Goal: Task Accomplishment & Management: Manage account settings

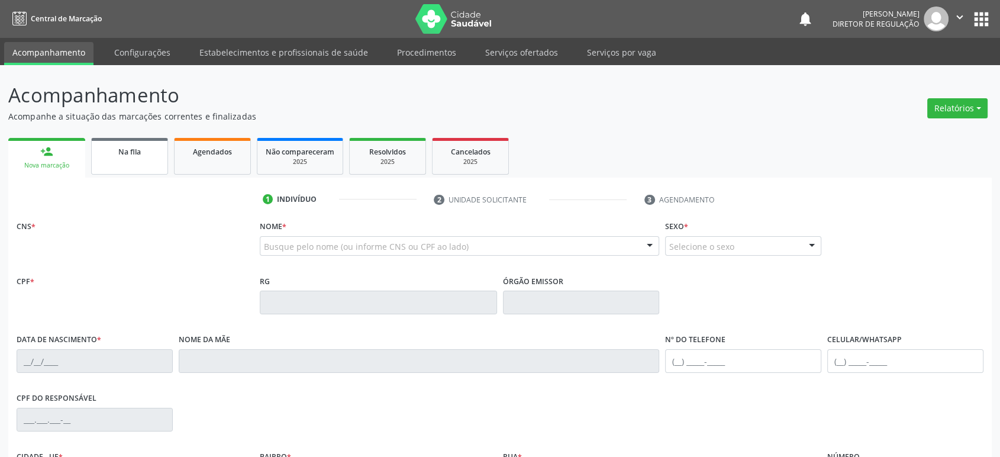
click at [131, 163] on div "person_add Nova marcação Na fila Agendados Não compareceram 2025 Resolvidos 202…" at bounding box center [499, 362] width 983 height 455
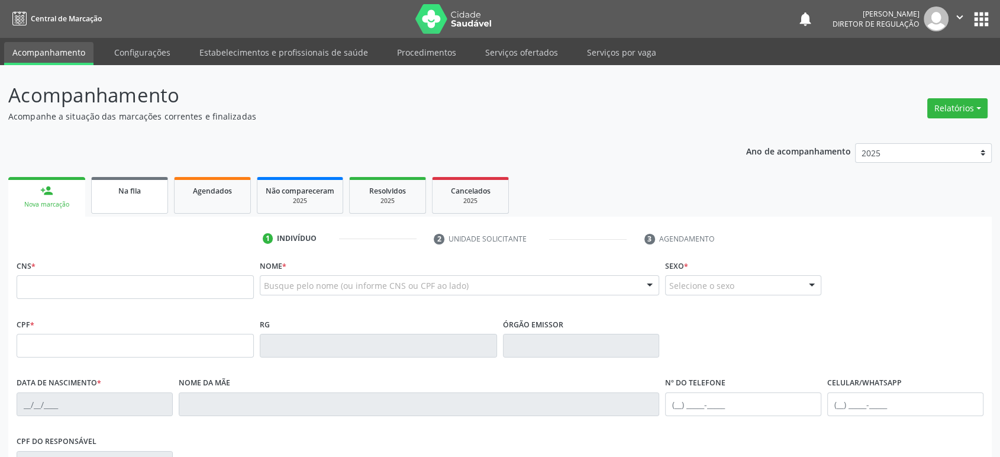
click at [124, 193] on span "Na fila" at bounding box center [129, 191] width 22 height 10
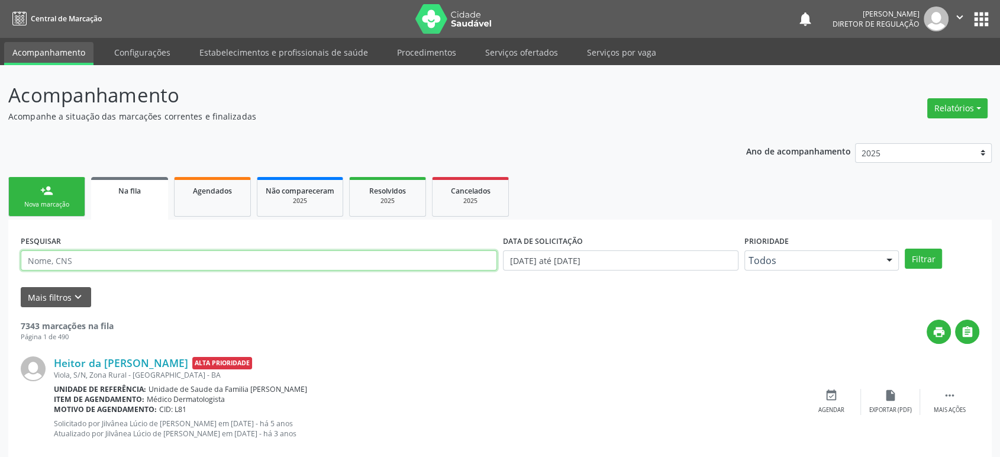
click at [75, 261] on input "text" at bounding box center [259, 260] width 476 height 20
paste input "[PERSON_NAME]"
click at [904, 248] on button "Filtrar" at bounding box center [922, 258] width 37 height 20
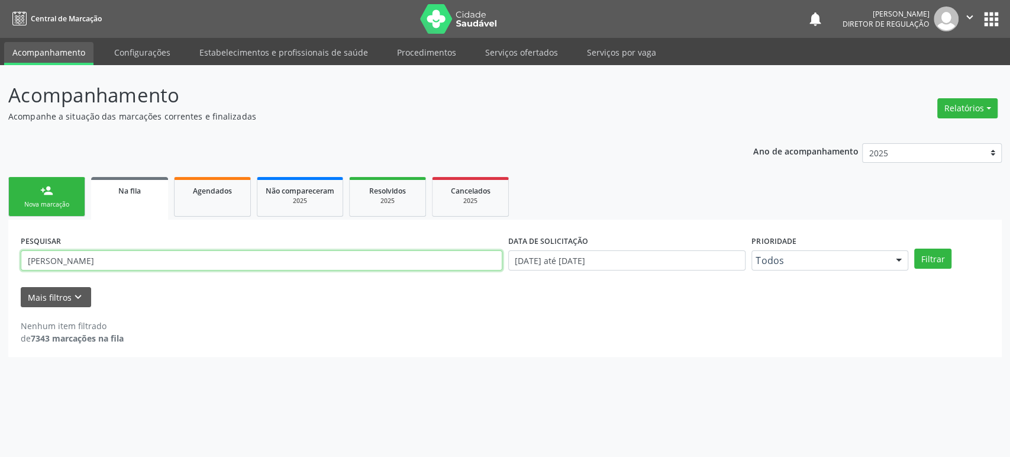
drag, startPoint x: 230, startPoint y: 259, endPoint x: 88, endPoint y: 258, distance: 142.0
click at [88, 258] on input "[PERSON_NAME]" at bounding box center [262, 260] width 482 height 20
click at [914, 248] on button "Filtrar" at bounding box center [932, 258] width 37 height 20
click at [88, 258] on input "ROSIMEIRE NAS" at bounding box center [262, 260] width 482 height 20
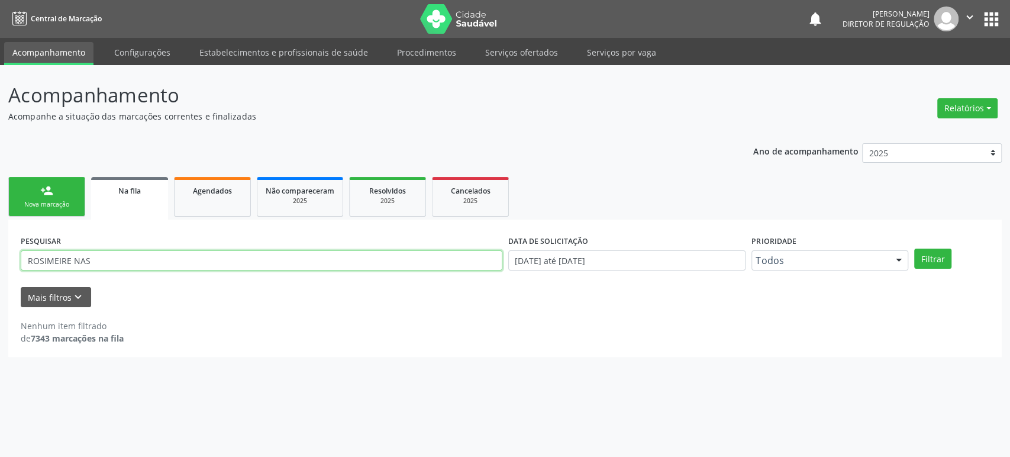
click at [88, 258] on input "ROSIMEIRE NAS" at bounding box center [262, 260] width 482 height 20
paste input "CIMENTO SANTOS"
drag, startPoint x: 54, startPoint y: 260, endPoint x: 26, endPoint y: 262, distance: 27.9
click at [26, 262] on input "[PERSON_NAME]" at bounding box center [262, 260] width 482 height 20
click at [914, 248] on button "Filtrar" at bounding box center [932, 258] width 37 height 20
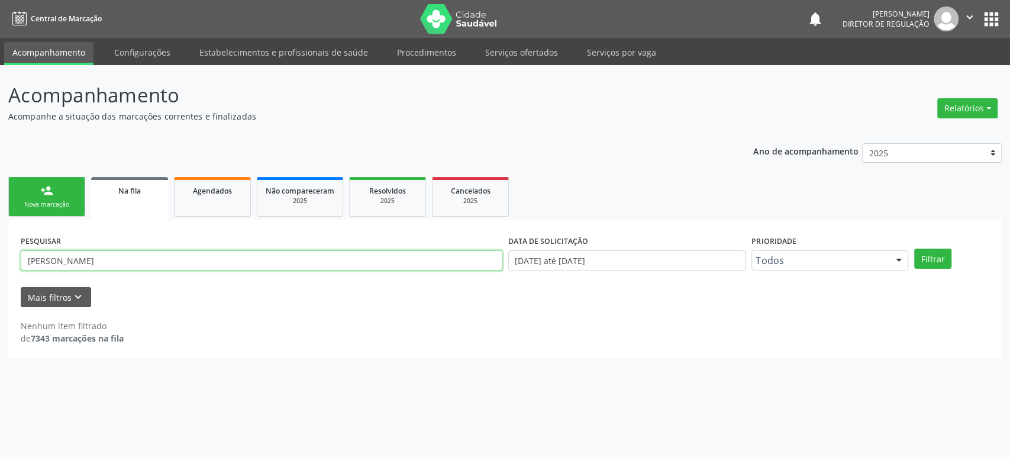
click at [150, 262] on input "[PERSON_NAME]" at bounding box center [262, 260] width 482 height 20
paste input "[PERSON_NAME] DIA"
type input "[PERSON_NAME]"
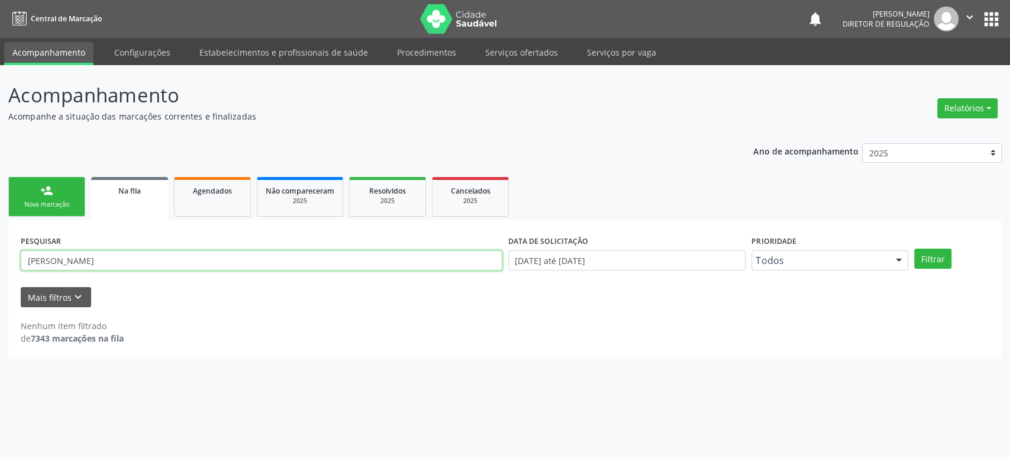
click at [914, 248] on button "Filtrar" at bounding box center [932, 258] width 37 height 20
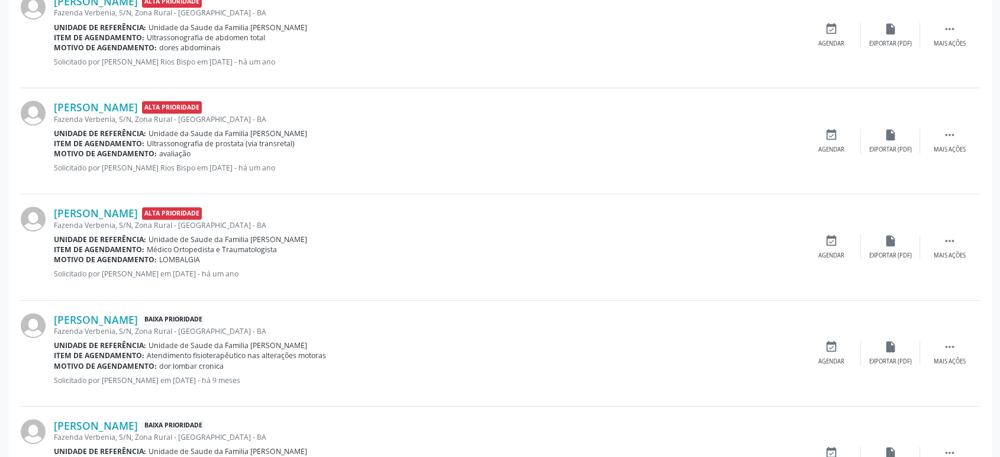
scroll to position [394, 0]
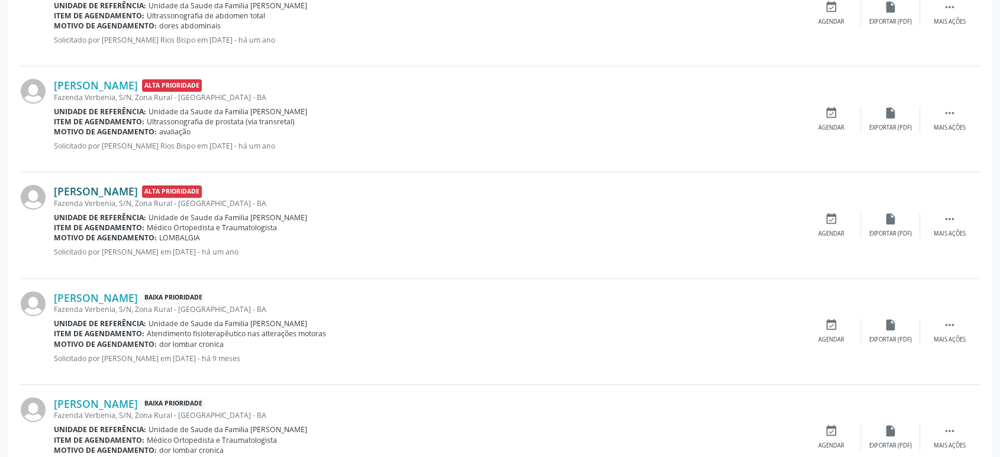
click at [115, 186] on link "[PERSON_NAME]" at bounding box center [96, 191] width 84 height 13
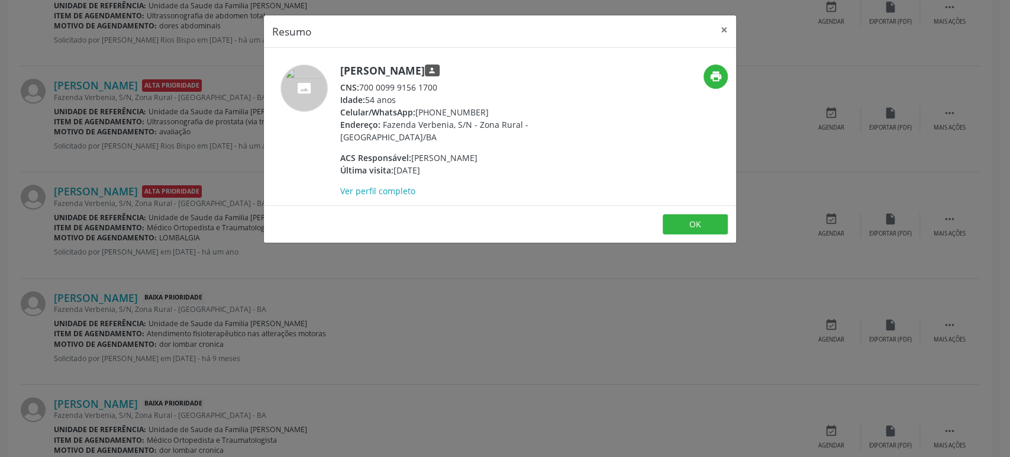
click at [227, 299] on div "Resumo × [PERSON_NAME] person CNS: 700 0099 9156 1700 Idade: 54 anos Celular/Wh…" at bounding box center [505, 228] width 1010 height 457
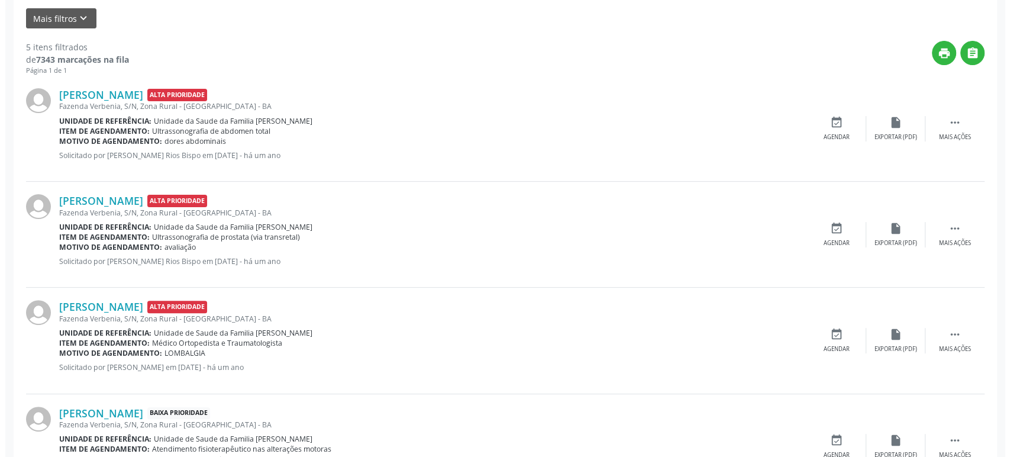
scroll to position [446, 0]
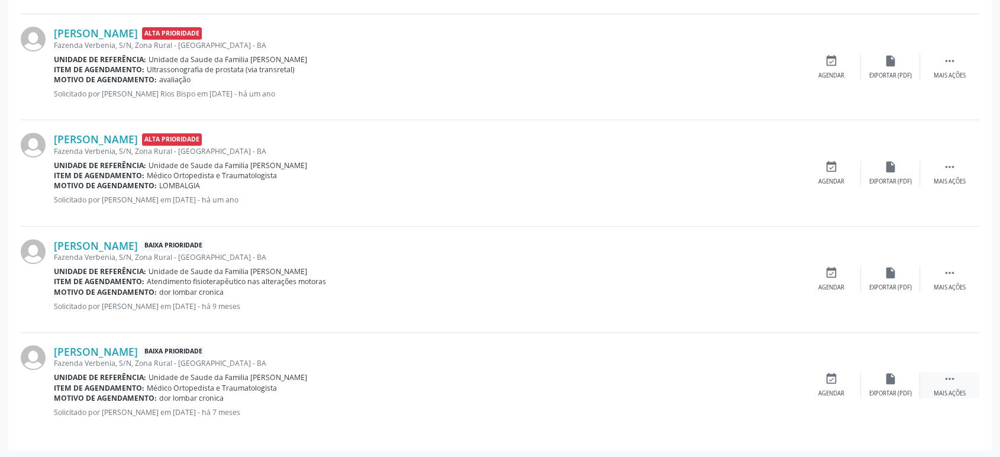
click at [955, 379] on icon "" at bounding box center [949, 378] width 13 height 13
click at [827, 379] on icon "cancel" at bounding box center [831, 378] width 13 height 13
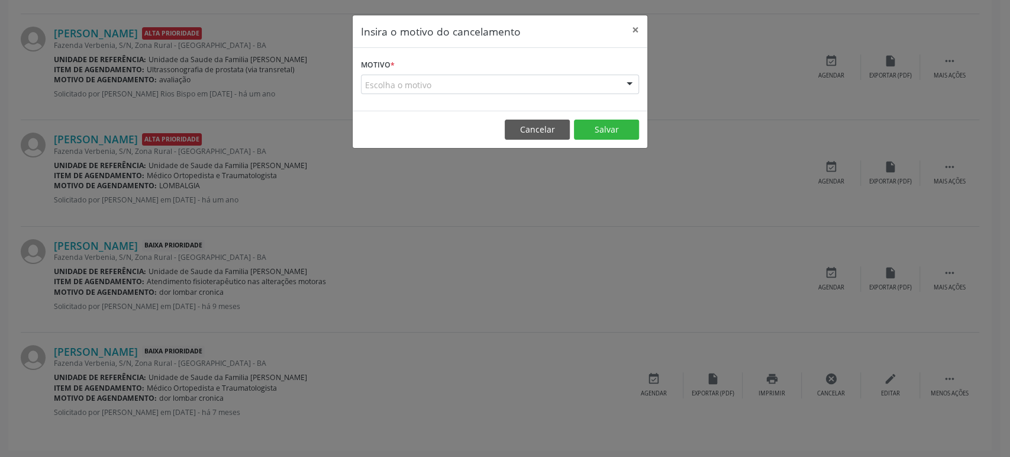
click at [412, 87] on div "Escolha o motivo" at bounding box center [500, 85] width 278 height 20
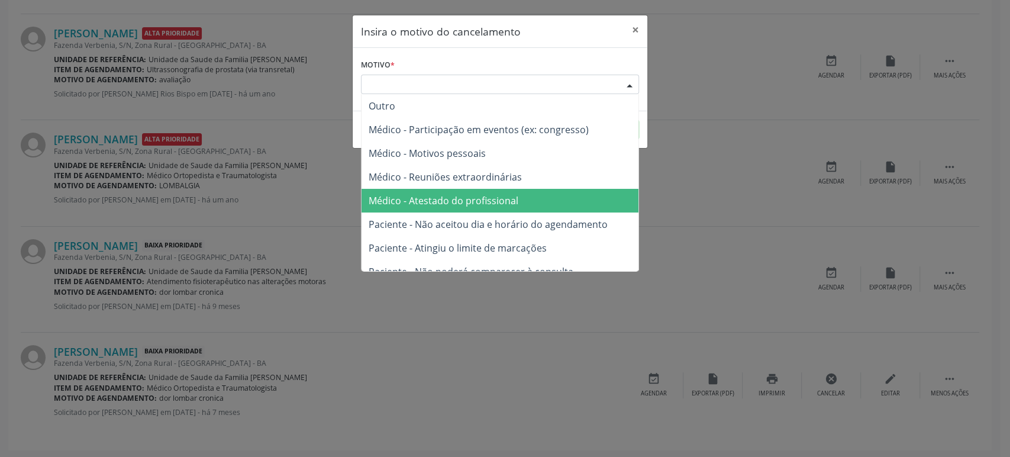
click at [492, 196] on span "Médico - Atestado do profissional" at bounding box center [444, 200] width 150 height 13
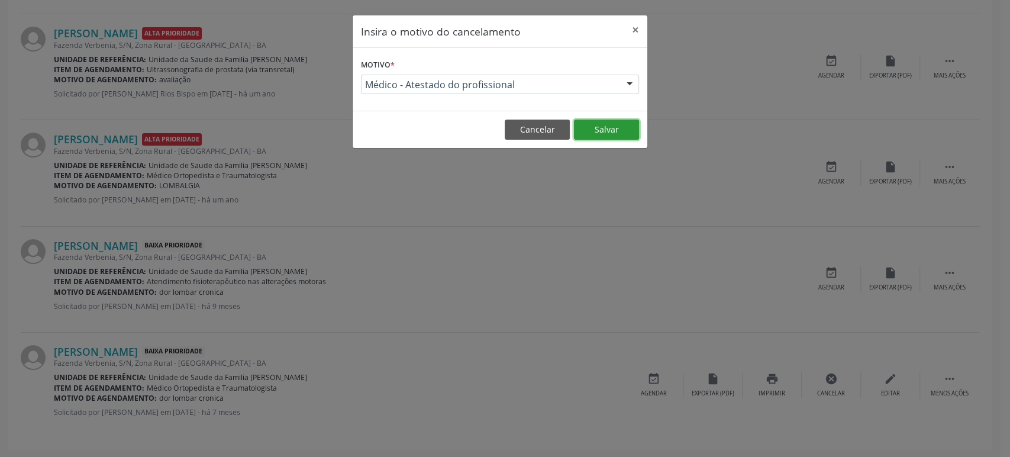
click at [604, 127] on button "Salvar" at bounding box center [606, 129] width 65 height 20
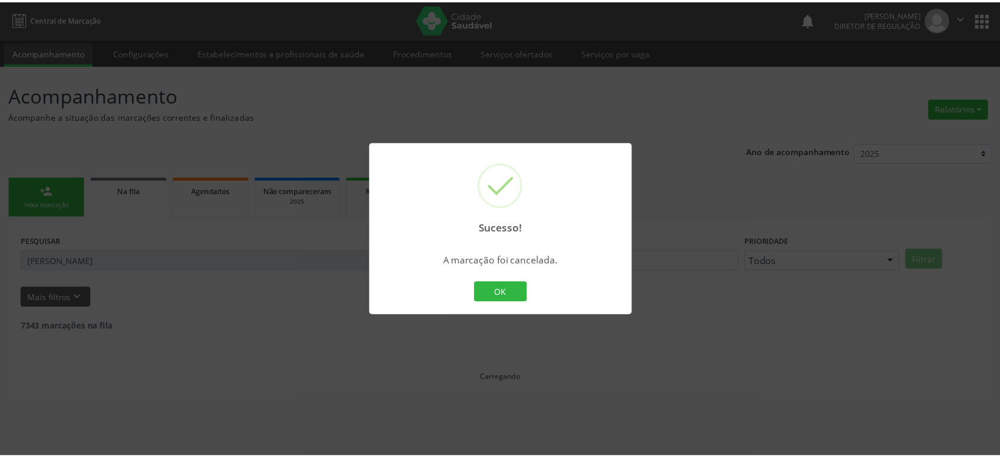
scroll to position [0, 0]
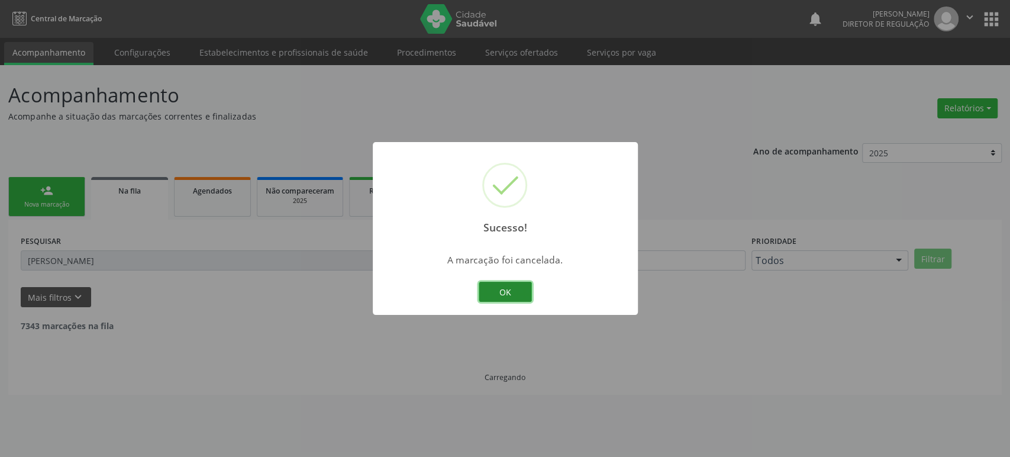
click at [511, 299] on button "OK" at bounding box center [505, 292] width 53 height 20
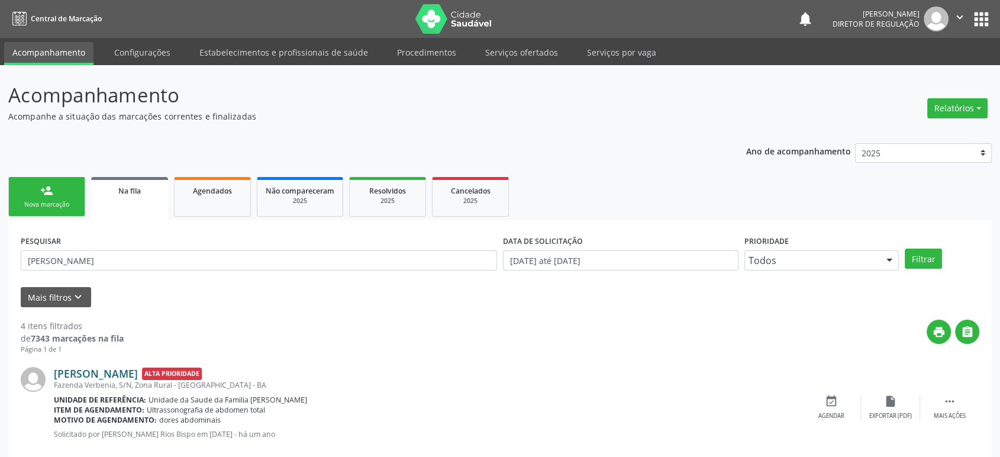
click at [114, 370] on link "[PERSON_NAME]" at bounding box center [96, 373] width 84 height 13
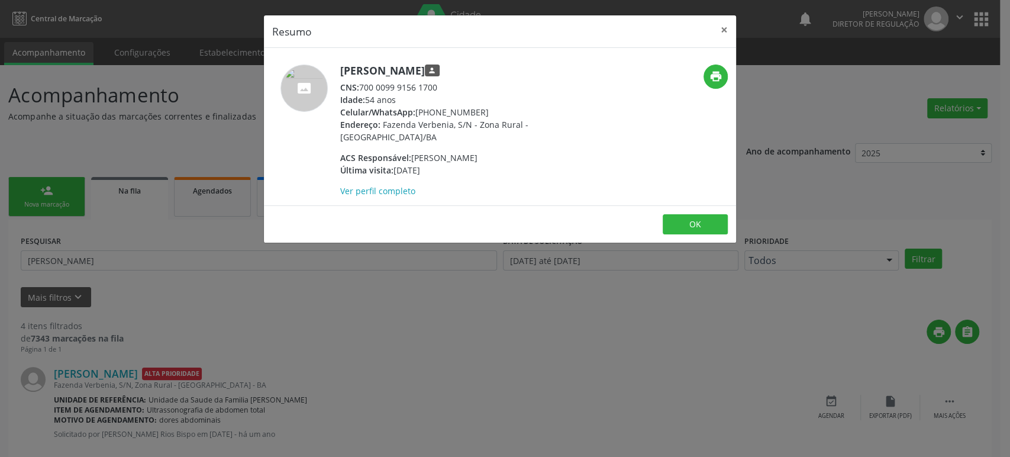
click at [298, 348] on div "Resumo × [PERSON_NAME] person CNS: 700 0099 9156 1700 Idade: 54 anos Celular/Wh…" at bounding box center [505, 228] width 1010 height 457
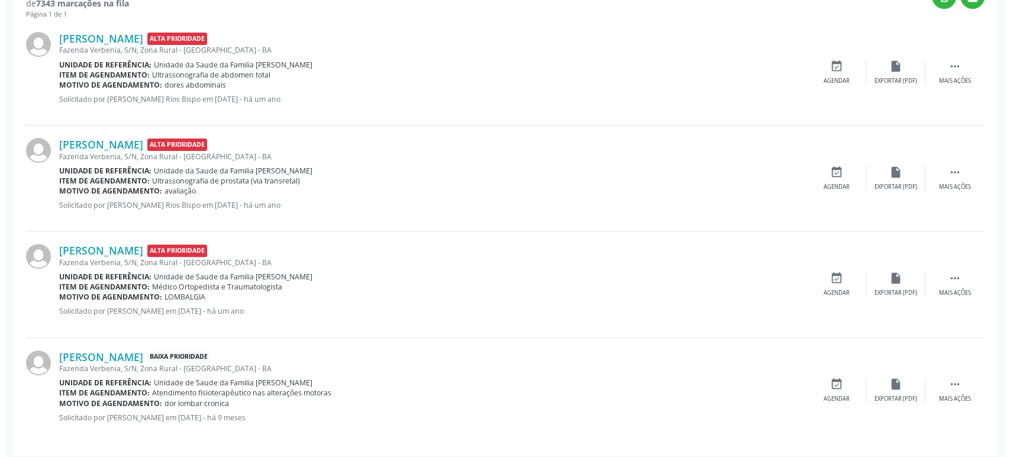
scroll to position [341, 0]
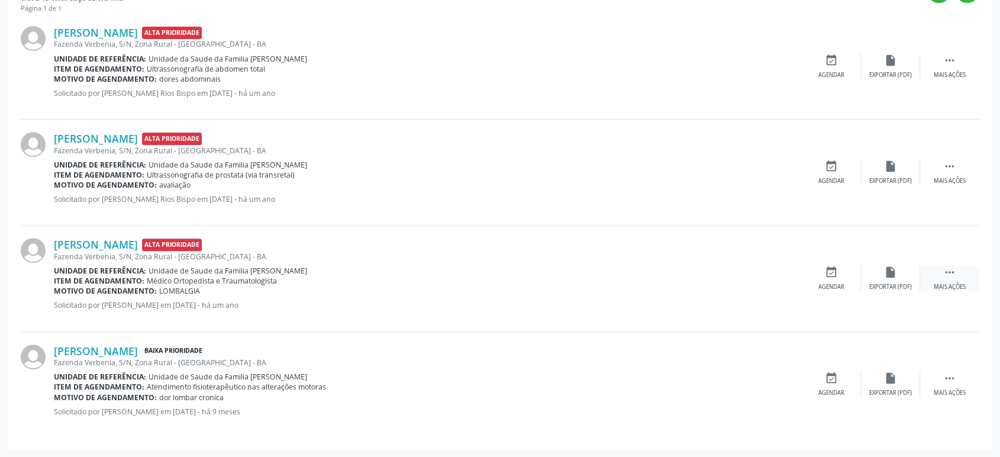
click at [968, 272] on div " Mais ações" at bounding box center [949, 278] width 59 height 25
click at [842, 272] on div "cancel Cancelar" at bounding box center [831, 278] width 59 height 25
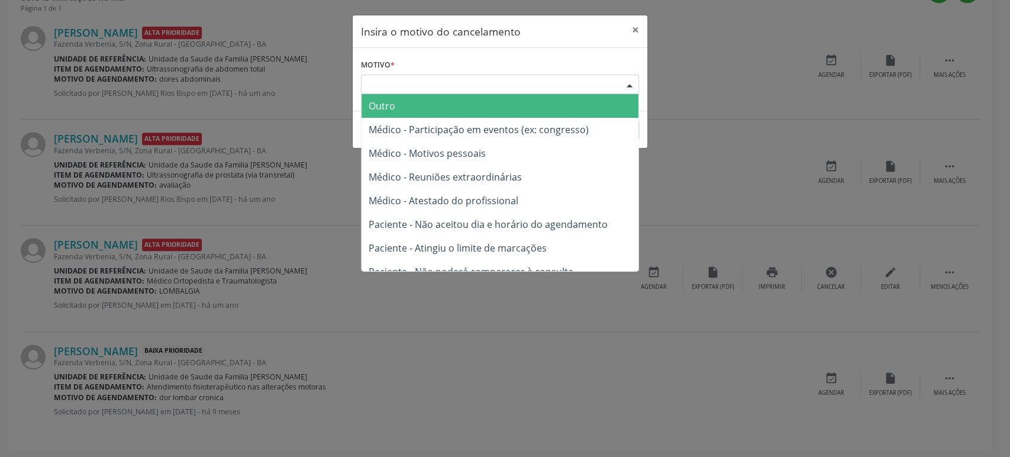
click at [466, 90] on div "Escolha o motivo" at bounding box center [500, 85] width 278 height 20
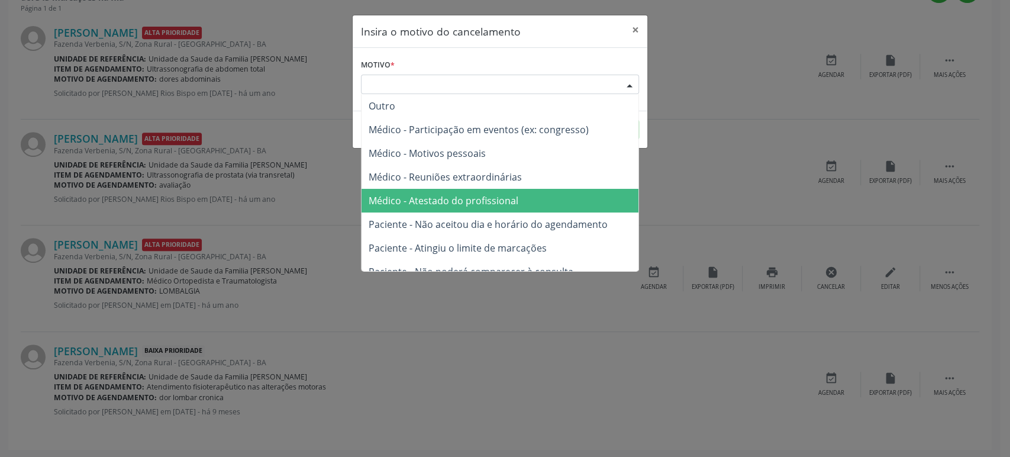
click at [466, 200] on span "Médico - Atestado do profissional" at bounding box center [444, 200] width 150 height 13
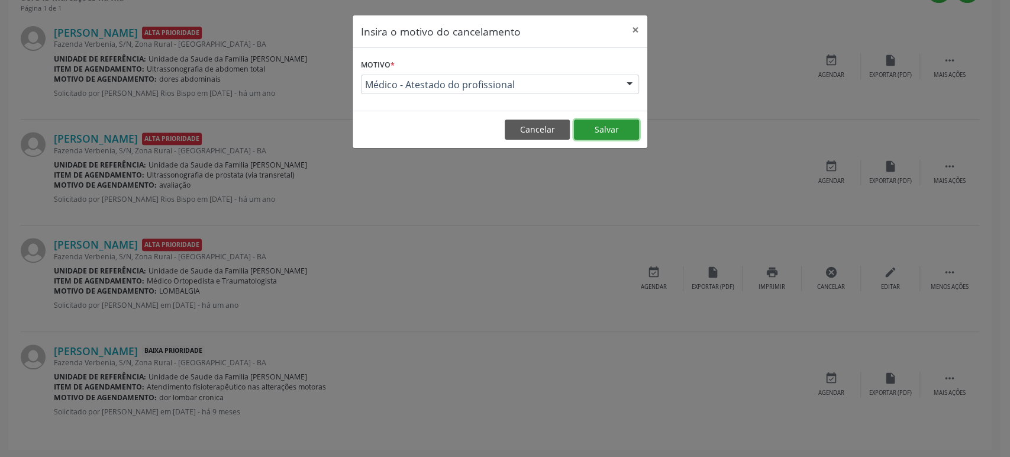
click at [612, 131] on button "Salvar" at bounding box center [606, 129] width 65 height 20
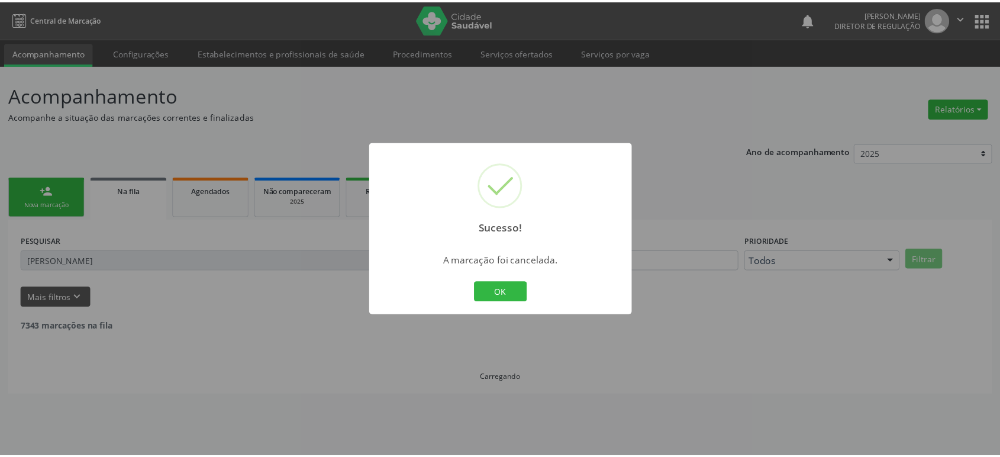
scroll to position [0, 0]
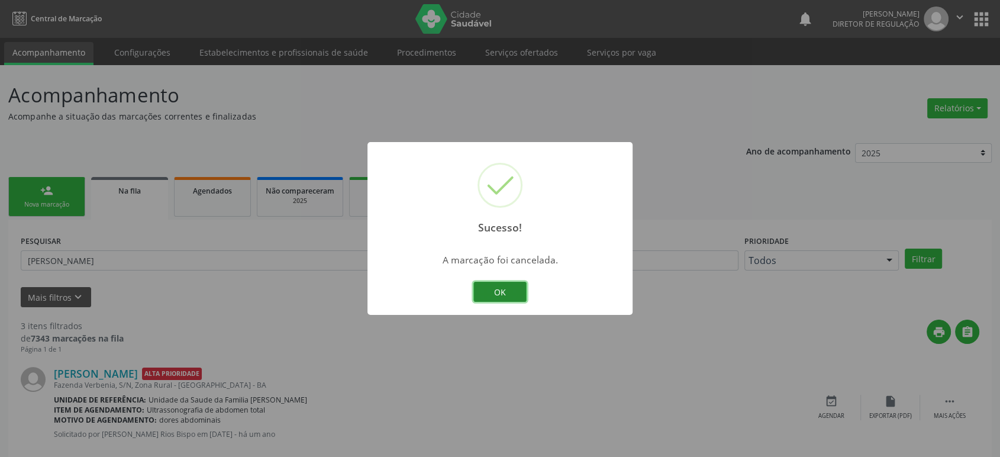
click at [502, 289] on button "OK" at bounding box center [499, 292] width 53 height 20
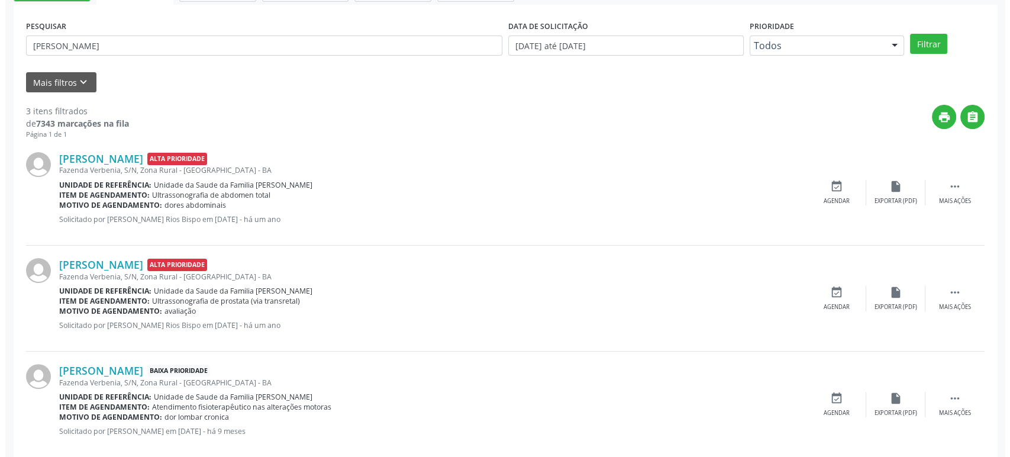
scroll to position [234, 0]
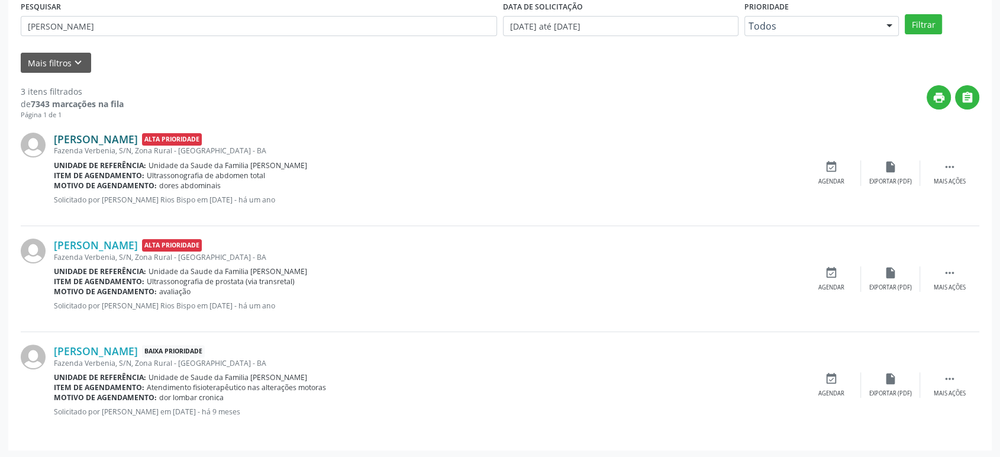
click at [113, 141] on link "[PERSON_NAME]" at bounding box center [96, 139] width 84 height 13
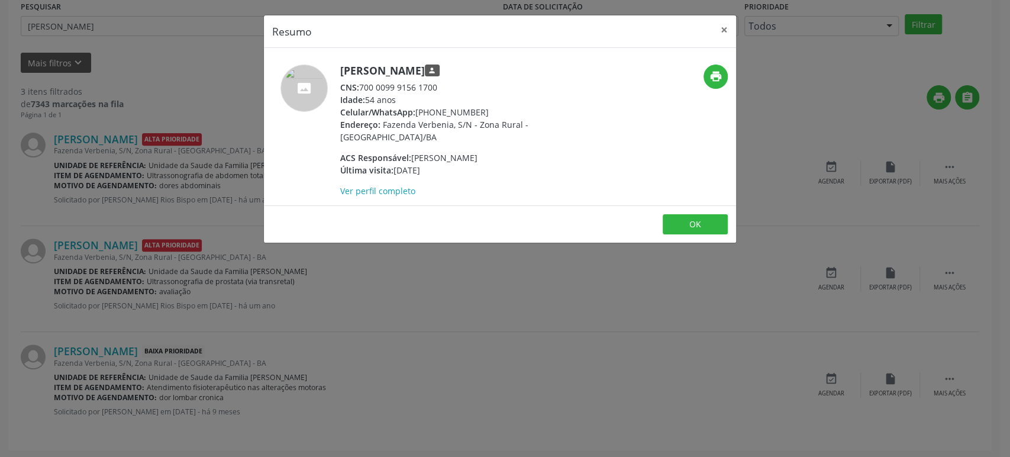
drag, startPoint x: 340, startPoint y: 67, endPoint x: 467, endPoint y: 66, distance: 126.6
click at [467, 66] on h5 "[PERSON_NAME] person" at bounding box center [455, 70] width 230 height 12
copy h5 "[PERSON_NAME]"
drag, startPoint x: 386, startPoint y: 319, endPoint x: 412, endPoint y: 323, distance: 26.4
click at [388, 319] on div "Resumo × [PERSON_NAME] person CNS: 700 0099 9156 1700 Idade: 54 anos Celular/Wh…" at bounding box center [505, 228] width 1010 height 457
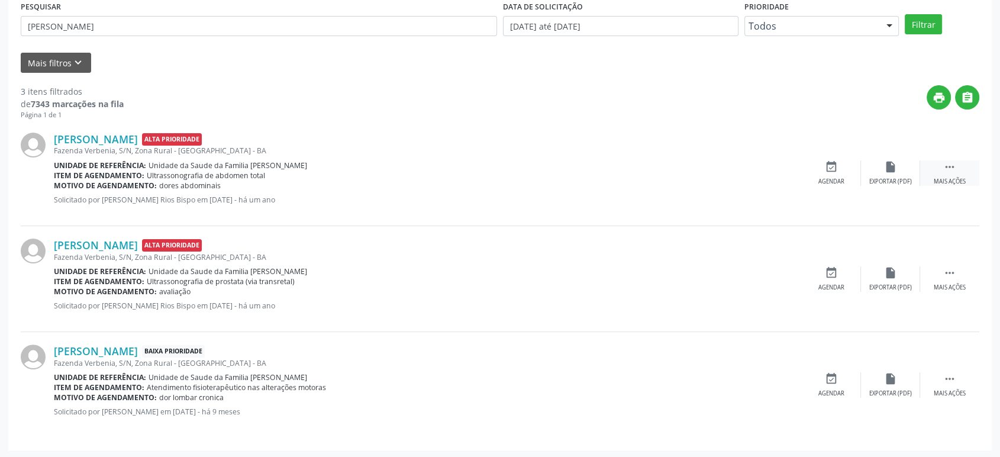
click at [953, 164] on icon "" at bounding box center [949, 166] width 13 height 13
click at [815, 178] on div "cancel Cancelar" at bounding box center [831, 172] width 59 height 25
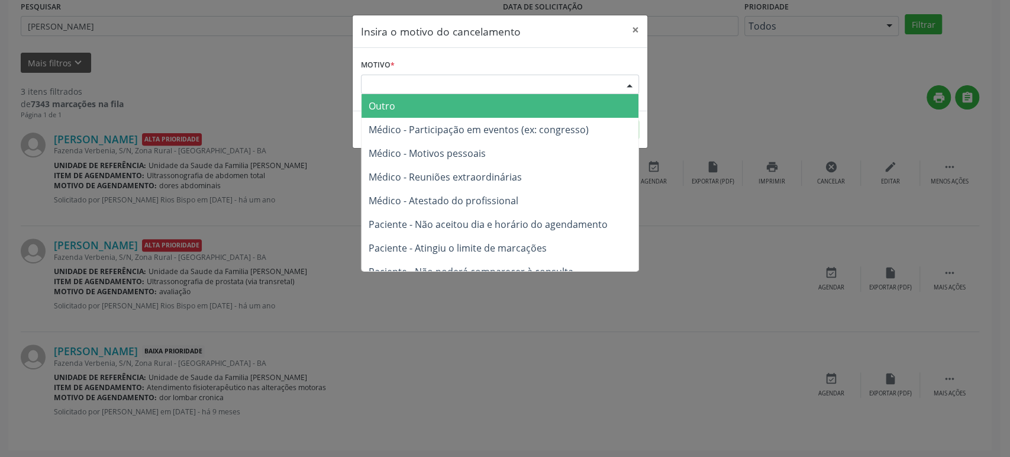
click at [537, 92] on div "Escolha o motivo" at bounding box center [500, 85] width 278 height 20
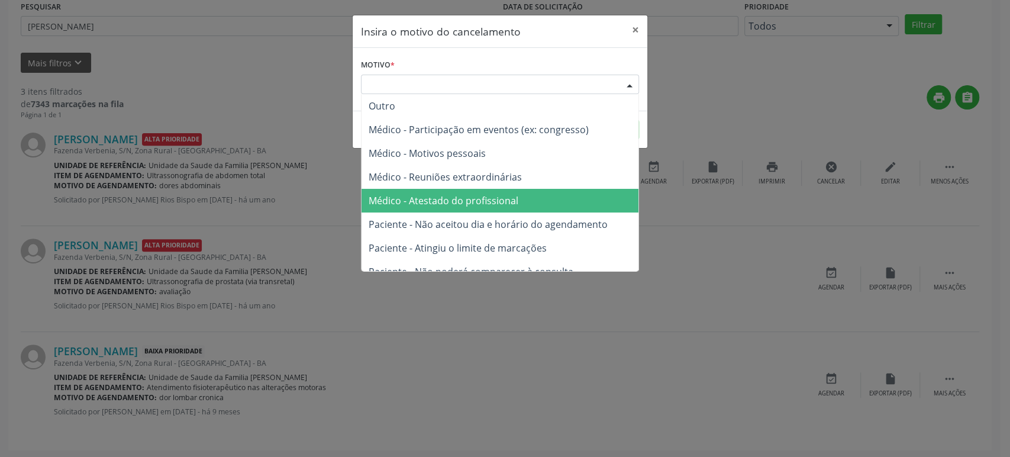
click at [474, 208] on span "Médico - Atestado do profissional" at bounding box center [499, 201] width 277 height 24
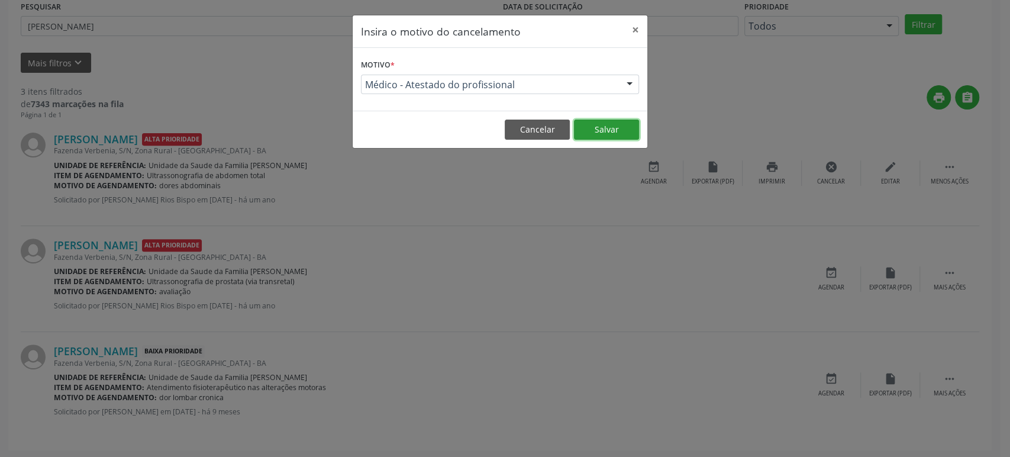
click at [619, 125] on button "Salvar" at bounding box center [606, 129] width 65 height 20
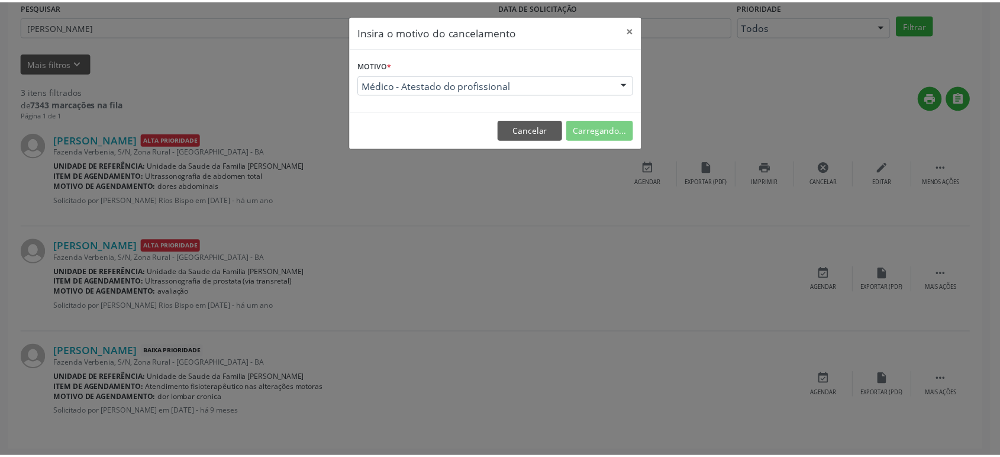
scroll to position [0, 0]
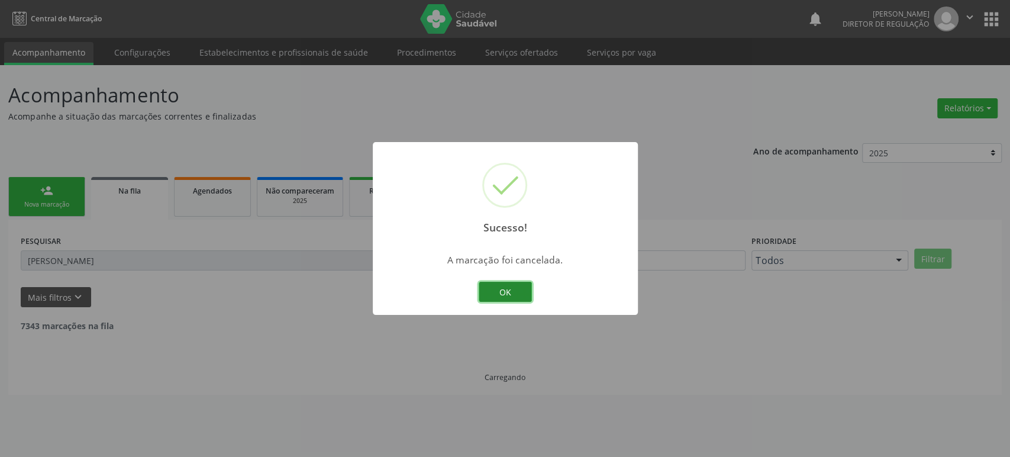
drag, startPoint x: 511, startPoint y: 291, endPoint x: 347, endPoint y: 325, distance: 167.3
click at [511, 292] on button "OK" at bounding box center [505, 292] width 53 height 20
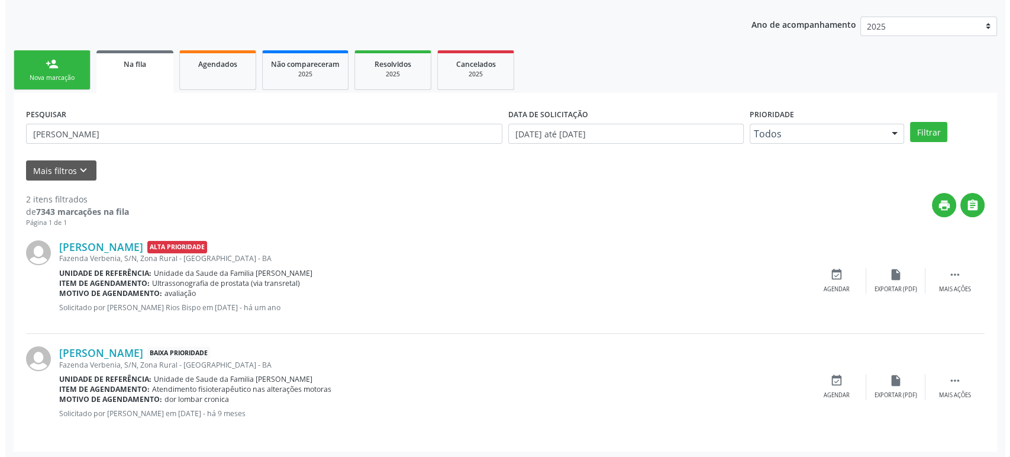
scroll to position [128, 0]
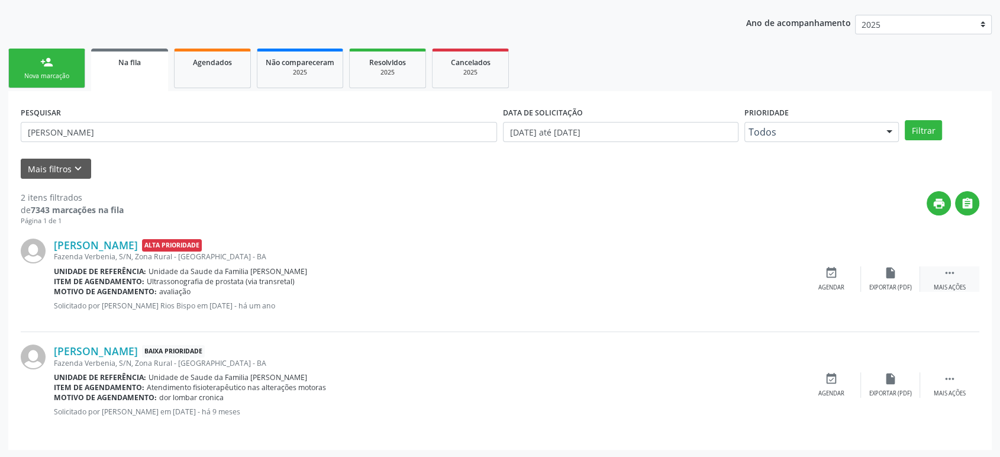
click at [961, 276] on div " Mais ações" at bounding box center [949, 278] width 59 height 25
click at [854, 274] on div "cancel Cancelar" at bounding box center [831, 278] width 59 height 25
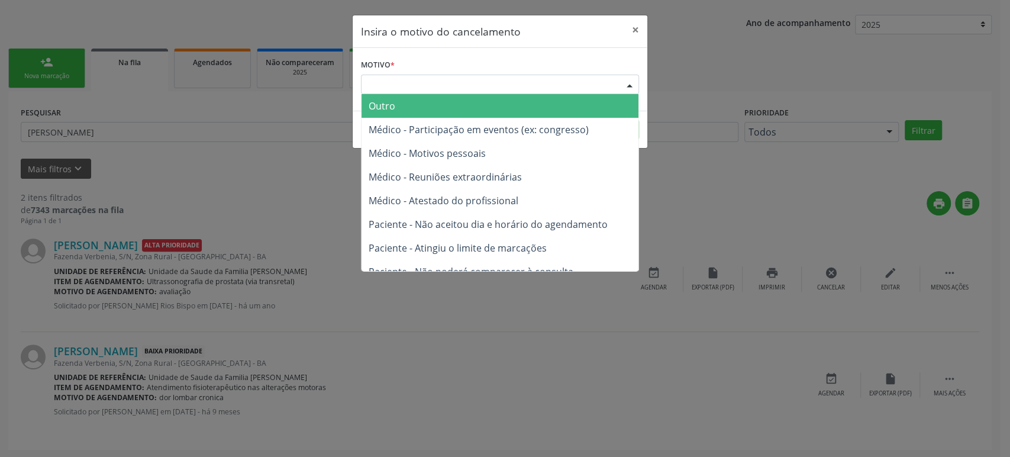
click at [492, 84] on div "Escolha o motivo" at bounding box center [500, 85] width 278 height 20
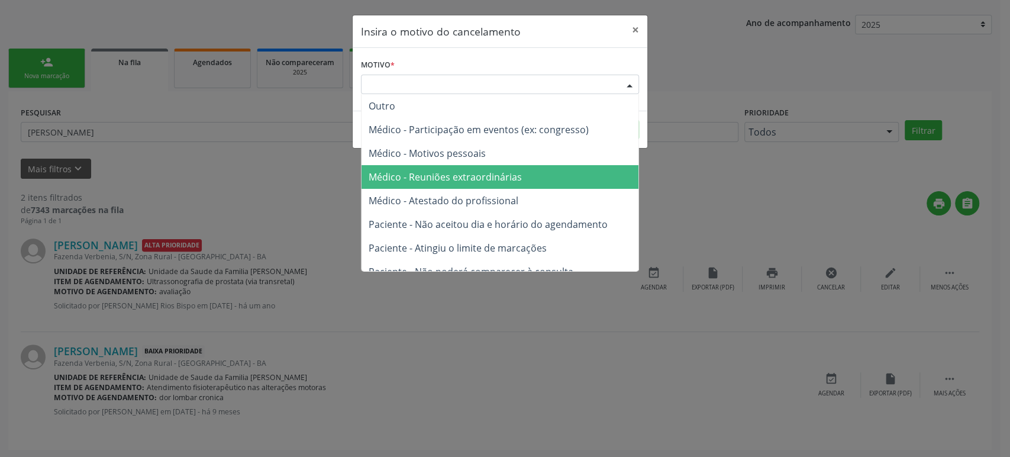
click at [484, 169] on span "Médico - Reuniões extraordinárias" at bounding box center [499, 177] width 277 height 24
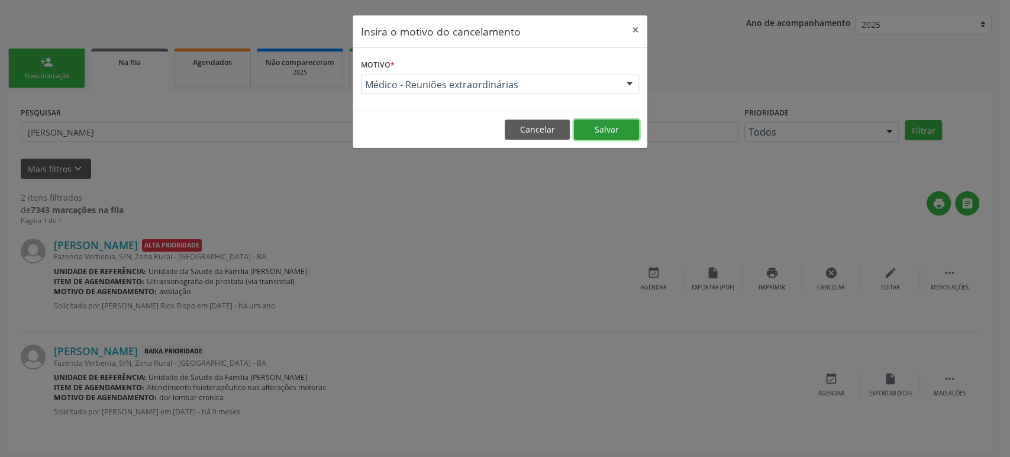
click at [606, 134] on button "Salvar" at bounding box center [606, 129] width 65 height 20
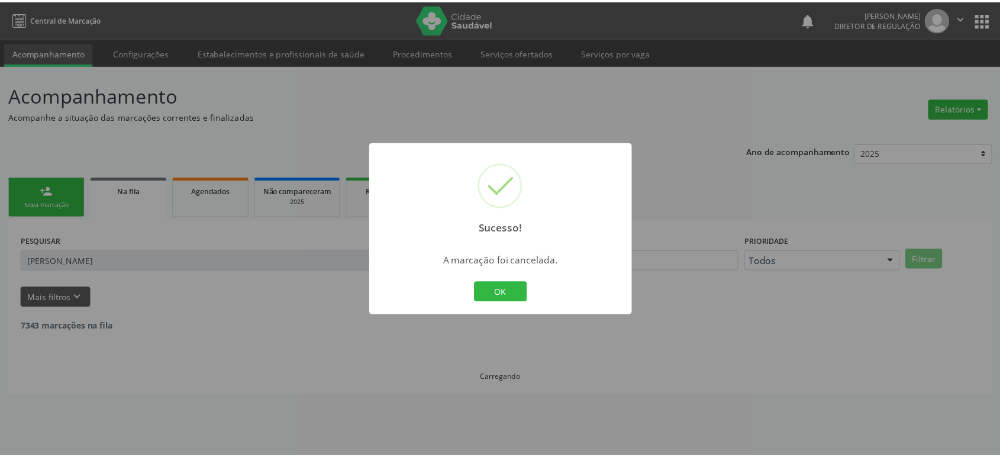
scroll to position [0, 0]
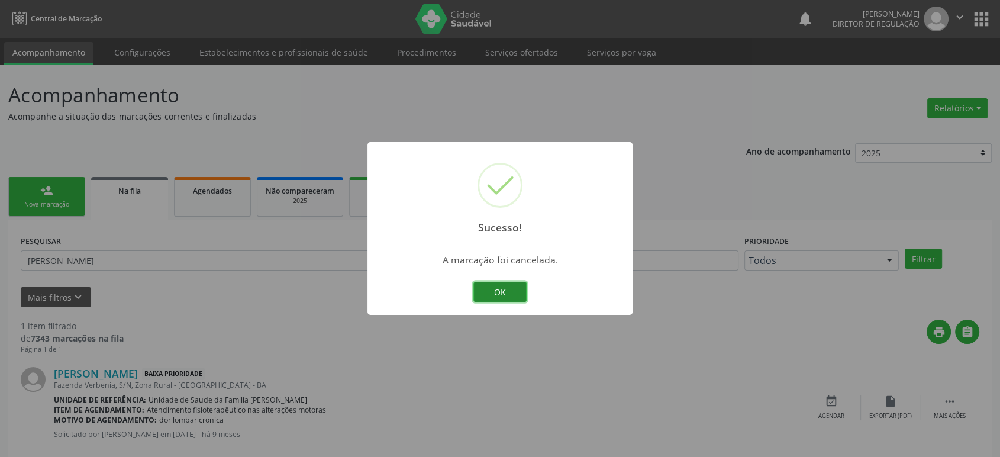
click at [509, 288] on button "OK" at bounding box center [499, 292] width 53 height 20
